Goal: Information Seeking & Learning: Check status

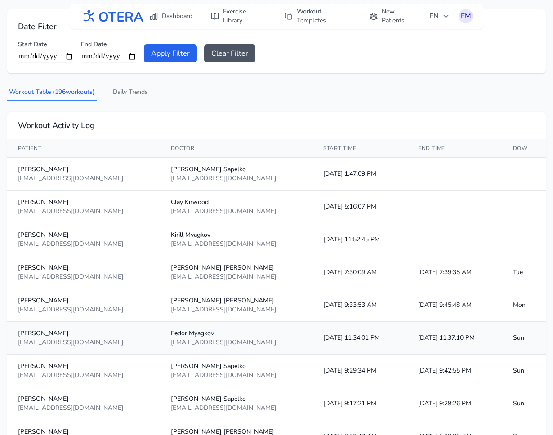
scroll to position [94, 0]
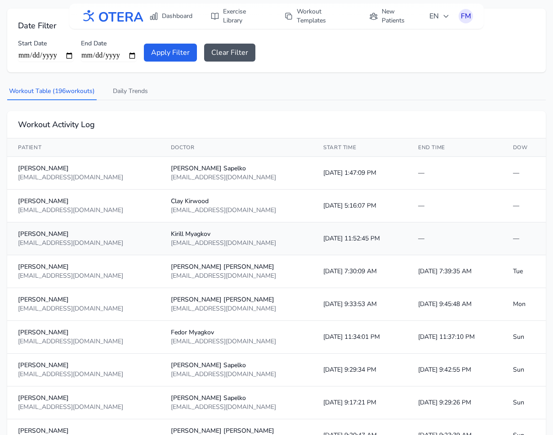
drag, startPoint x: 483, startPoint y: 269, endPoint x: 287, endPoint y: 223, distance: 200.5
click at [313, 232] on td "10/4/2025, 11:52:45 PM" at bounding box center [360, 239] width 95 height 33
drag, startPoint x: 296, startPoint y: 236, endPoint x: 300, endPoint y: 283, distance: 46.9
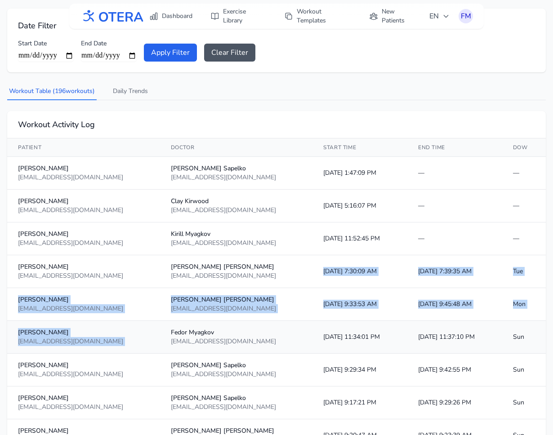
drag, startPoint x: 296, startPoint y: 272, endPoint x: 243, endPoint y: 321, distance: 72.3
click at [243, 321] on td "Fedor Myagkov fedormmyagkov@gmail.com" at bounding box center [236, 337] width 153 height 33
drag, startPoint x: 240, startPoint y: 338, endPoint x: 405, endPoint y: 268, distance: 179.4
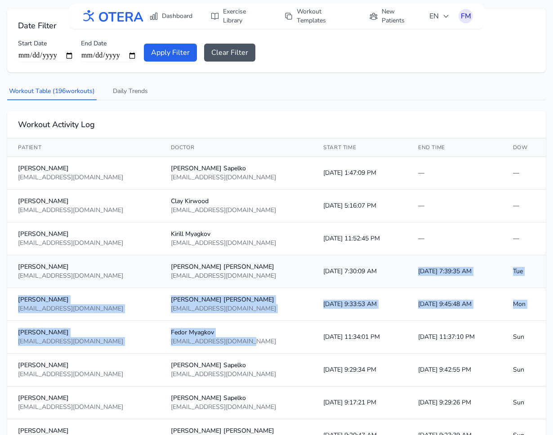
click at [416, 279] on td "10/7/2025, 7:39:35 AM" at bounding box center [455, 272] width 95 height 33
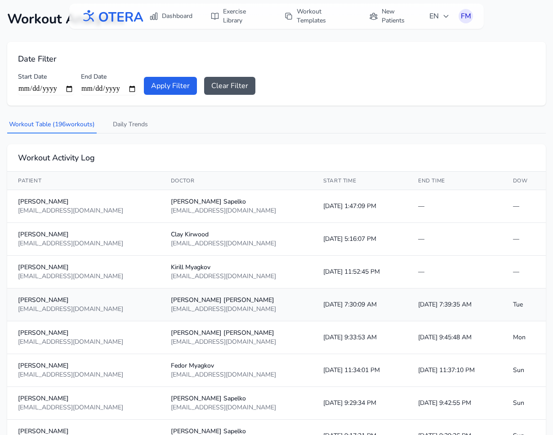
scroll to position [60, 0]
click at [174, 16] on link "Dashboard" at bounding box center [171, 16] width 54 height 16
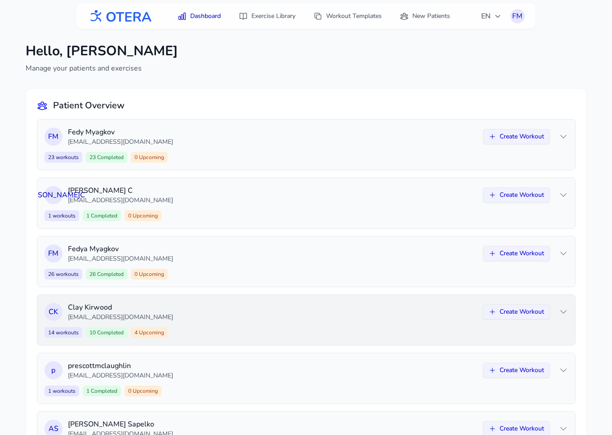
click at [563, 322] on div "C K Clay Kirwood claykirwood@gmail.com Create Workout 14 workouts 10 Completed …" at bounding box center [306, 320] width 538 height 50
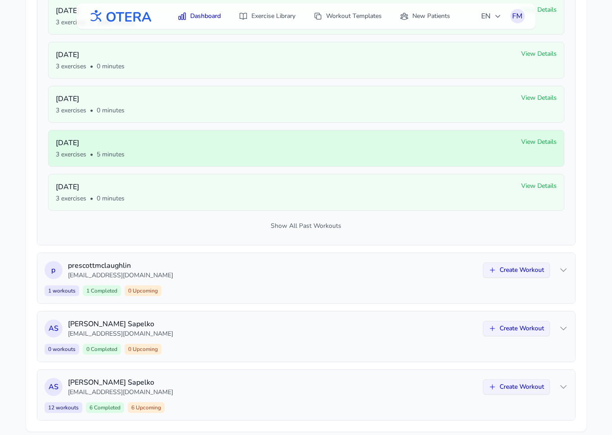
scroll to position [598, 0]
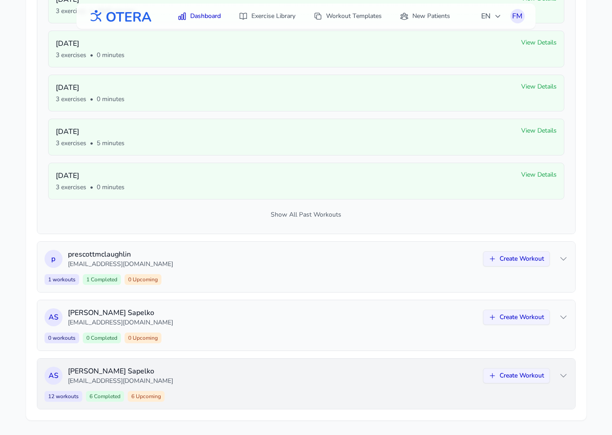
click at [247, 370] on p "Aleksandra Sapelko" at bounding box center [273, 371] width 410 height 11
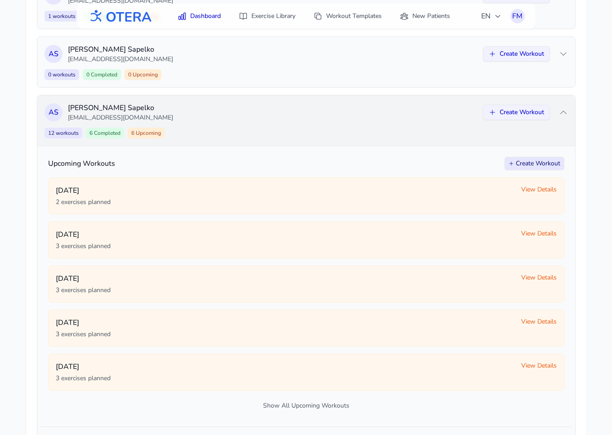
scroll to position [405, 0]
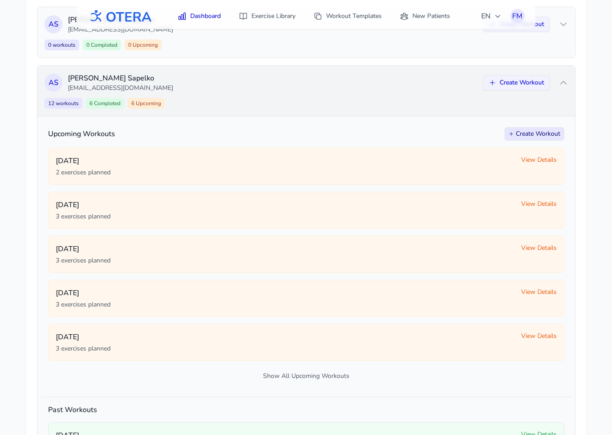
click at [566, 81] on icon at bounding box center [563, 82] width 9 height 9
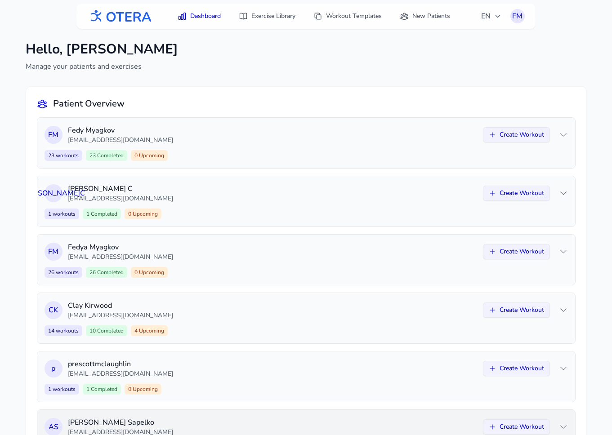
scroll to position [0, 0]
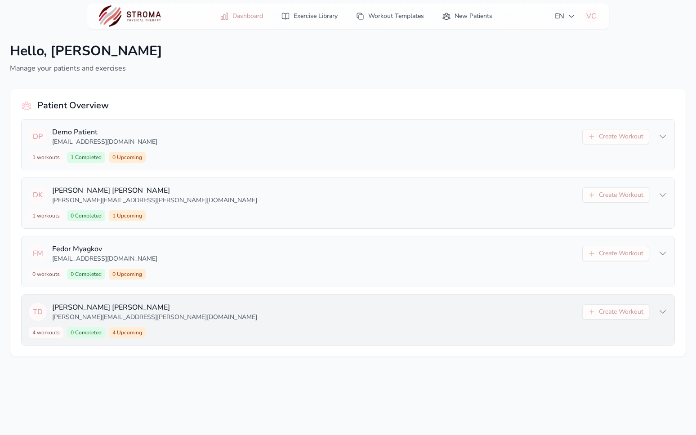
click at [255, 323] on div "T D [PERSON_NAME] [PERSON_NAME][EMAIL_ADDRESS][PERSON_NAME][DOMAIN_NAME] Create…" at bounding box center [348, 320] width 653 height 50
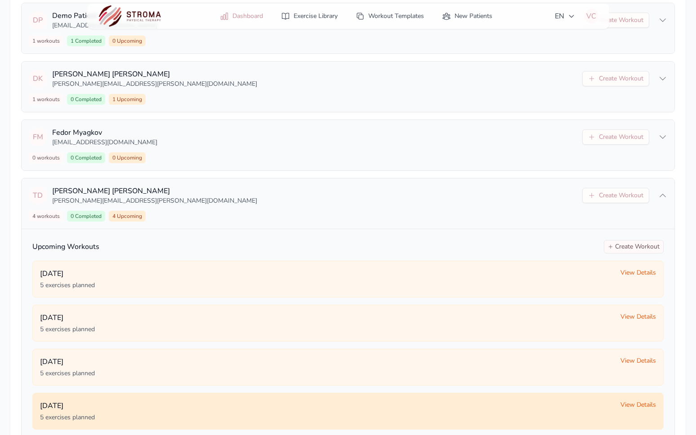
scroll to position [115, 0]
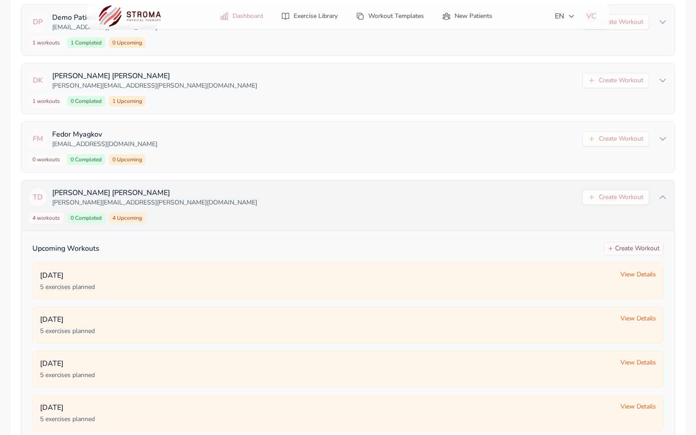
click at [408, 215] on div "4 workouts 0 Completed 4 Upcoming Create Workout" at bounding box center [348, 218] width 639 height 11
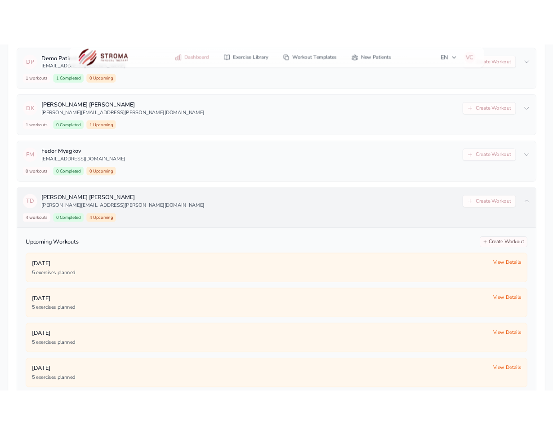
scroll to position [0, 0]
